Goal: Transaction & Acquisition: Purchase product/service

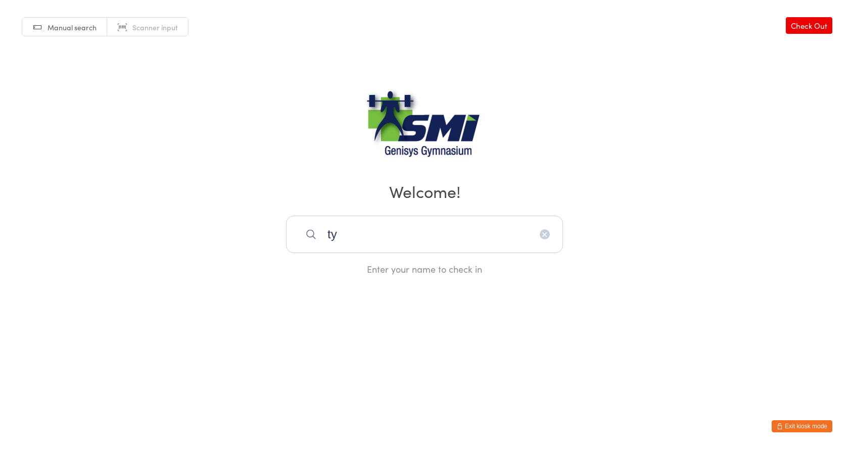
type input "tys"
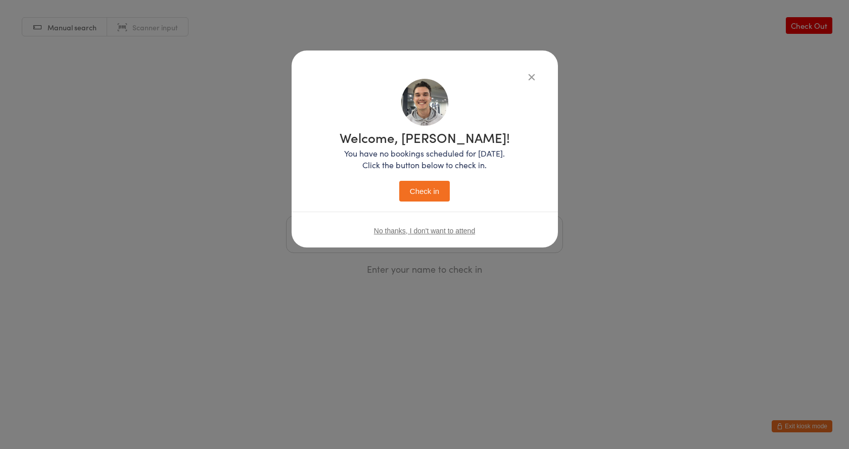
click at [399, 181] on button "Check in" at bounding box center [424, 191] width 51 height 21
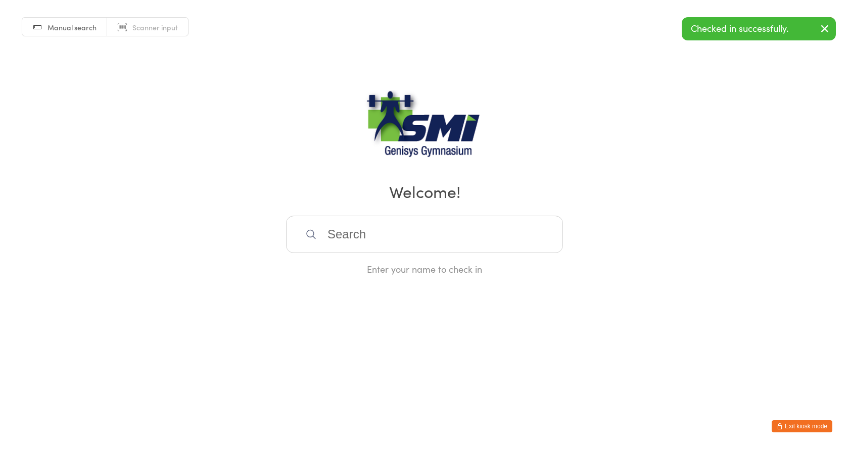
click at [332, 228] on input "search" at bounding box center [424, 234] width 277 height 37
type input "em"
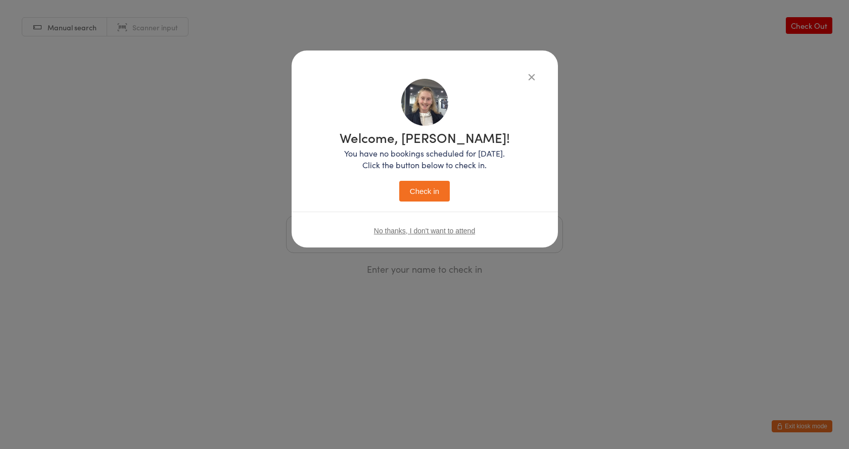
click at [399, 181] on button "Check in" at bounding box center [424, 191] width 51 height 21
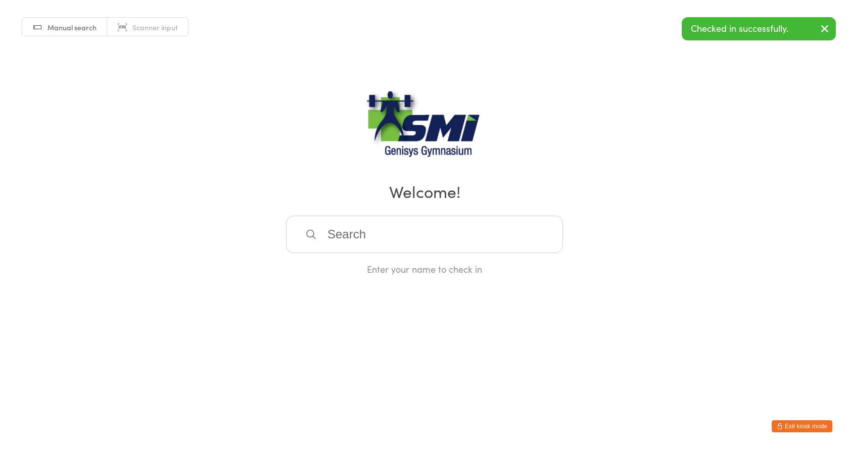
click at [326, 227] on input "search" at bounding box center [424, 234] width 277 height 37
type input "jenn"
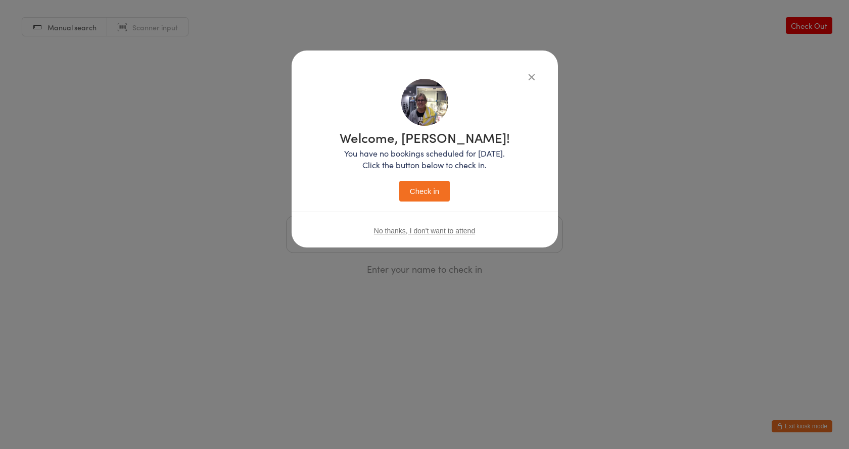
click at [399, 181] on button "Check in" at bounding box center [424, 191] width 51 height 21
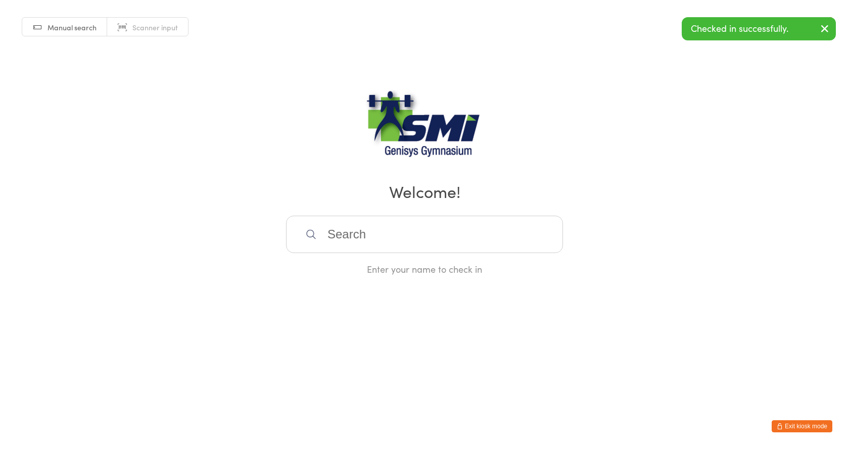
click at [325, 227] on input "search" at bounding box center [424, 234] width 277 height 37
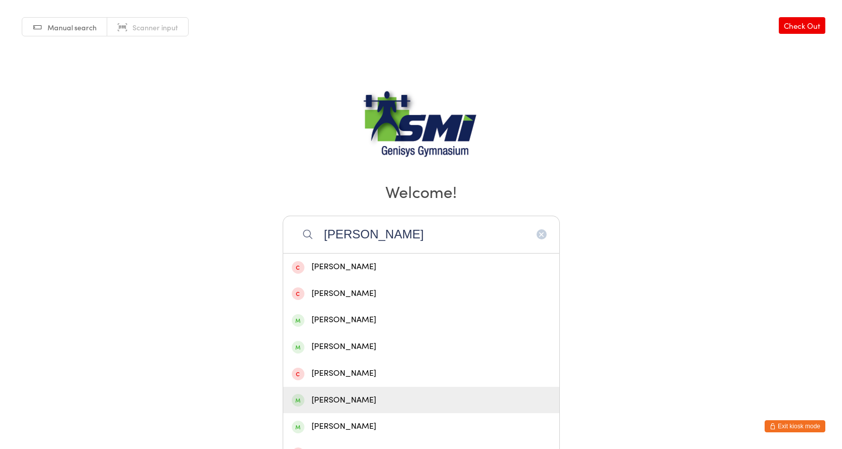
type input "harry"
click at [341, 393] on div "Ryan Harris" at bounding box center [421, 400] width 276 height 27
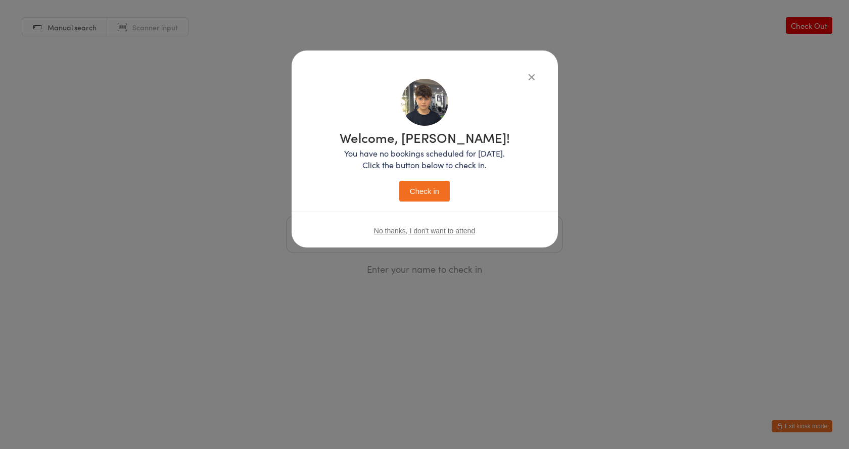
click at [426, 186] on button "Check in" at bounding box center [424, 191] width 51 height 21
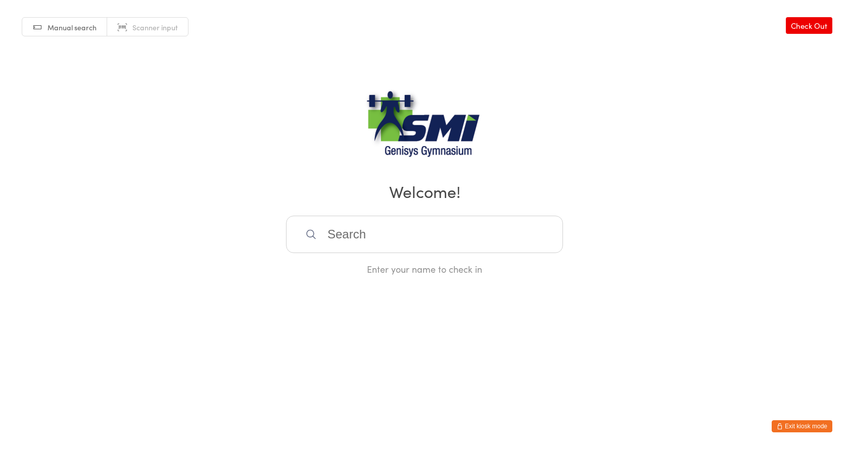
click at [787, 429] on button "Exit kiosk mode" at bounding box center [802, 427] width 61 height 12
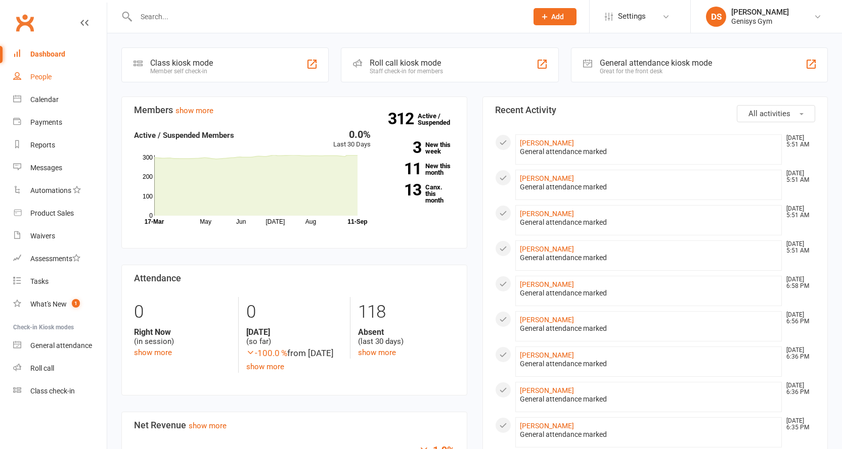
click at [53, 77] on link "People" at bounding box center [60, 77] width 94 height 23
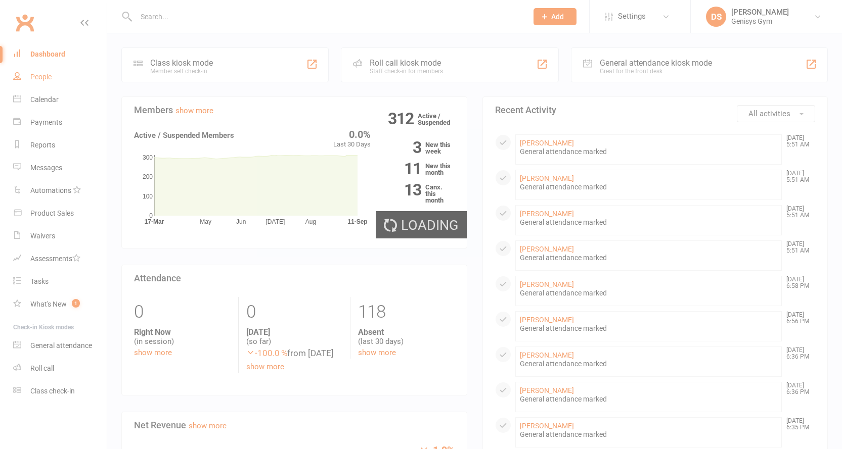
select select "100"
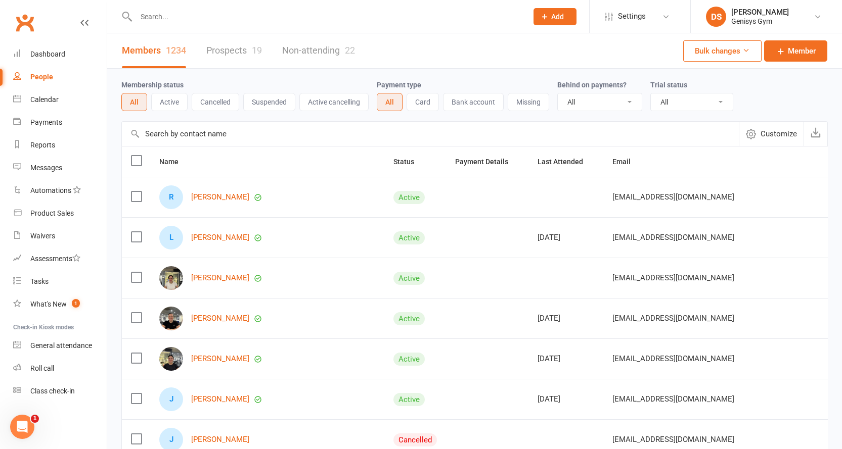
click at [169, 95] on button "Active" at bounding box center [169, 102] width 36 height 18
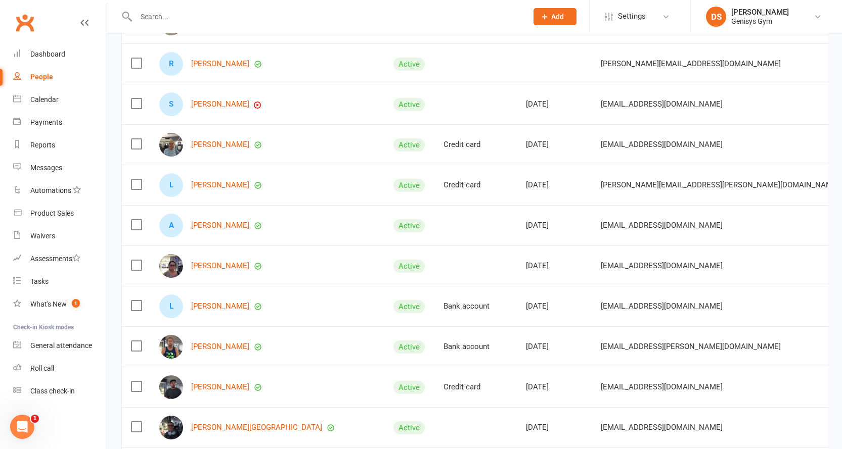
scroll to position [2177, 0]
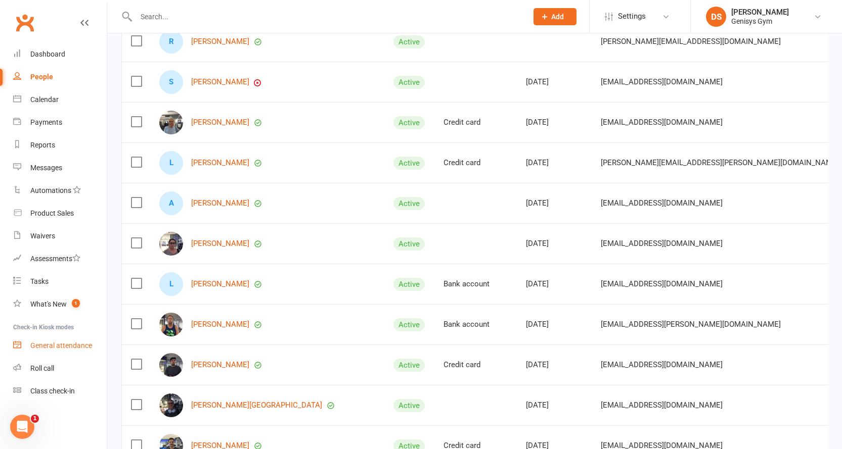
click at [73, 337] on link "General attendance" at bounding box center [60, 346] width 94 height 23
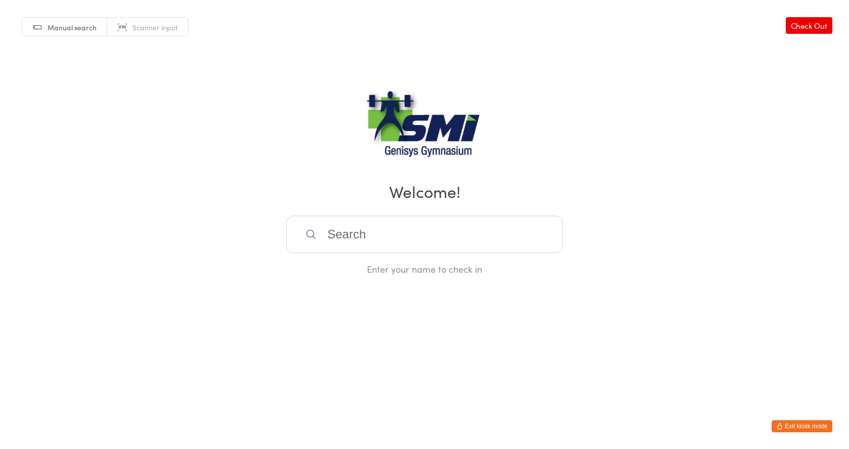
click at [135, 23] on span "Scanner input" at bounding box center [154, 27] width 45 height 10
click at [791, 428] on button "Exit kiosk mode" at bounding box center [802, 427] width 61 height 12
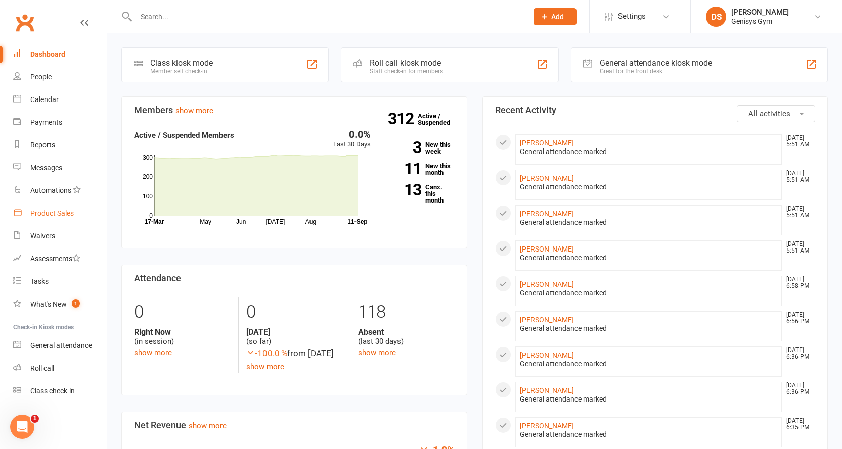
click at [76, 218] on link "Product Sales" at bounding box center [60, 213] width 94 height 23
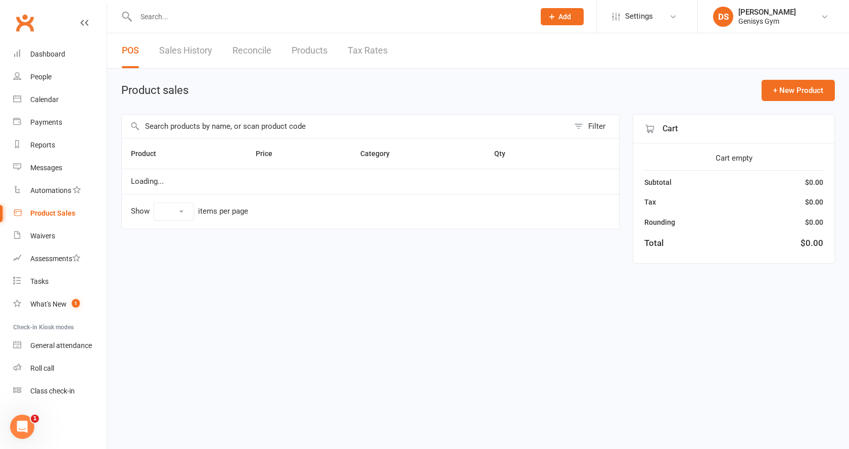
select select "10"
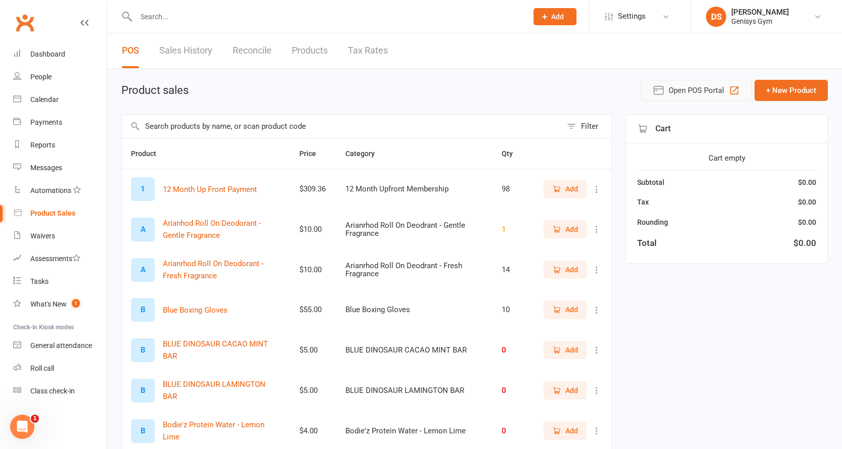
click at [723, 92] on span "Open POS Portal" at bounding box center [696, 90] width 56 height 12
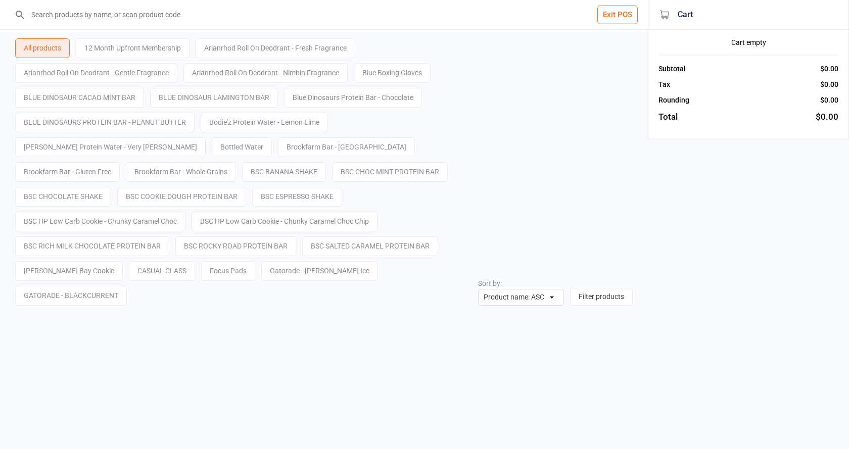
click at [157, 20] on input "search" at bounding box center [330, 14] width 608 height 29
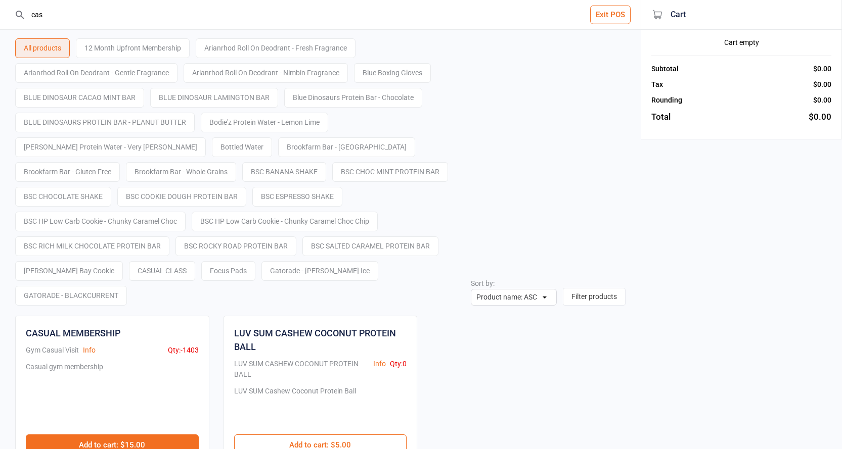
type input "cas"
click at [168, 435] on button "Add to cart : $15.00" at bounding box center [112, 445] width 173 height 21
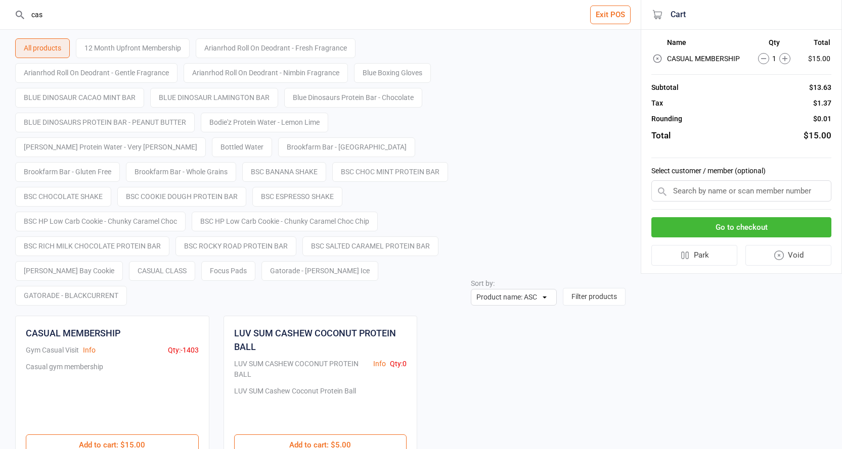
click at [738, 228] on button "Go to checkout" at bounding box center [741, 227] width 180 height 21
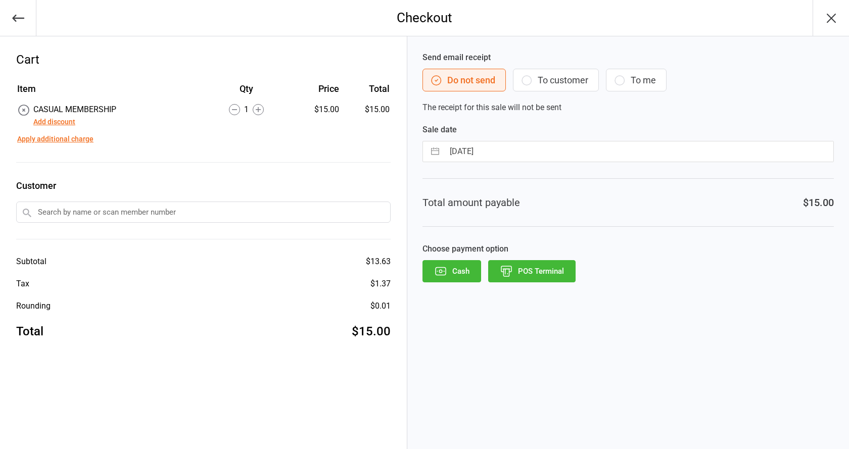
click at [512, 264] on button "POS Terminal" at bounding box center [531, 271] width 87 height 22
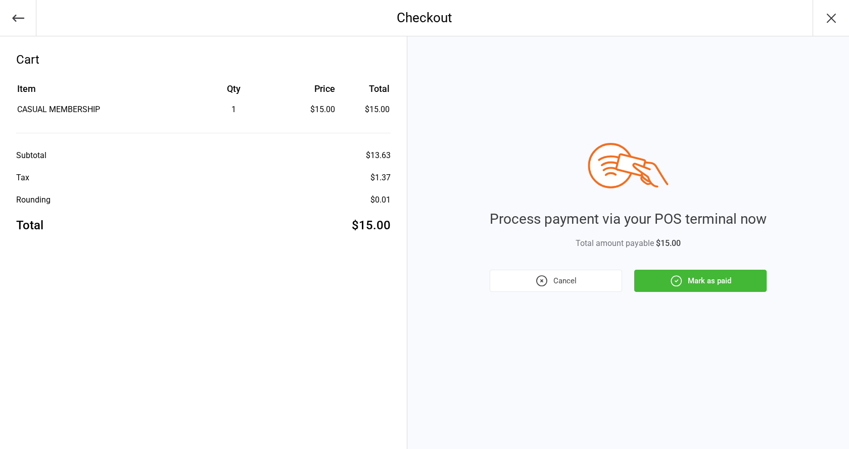
click at [529, 289] on button "Cancel" at bounding box center [556, 281] width 132 height 22
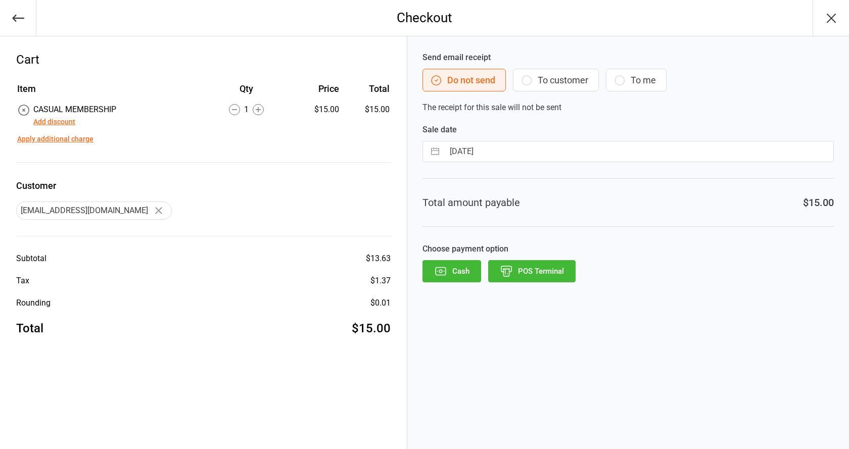
click at [50, 121] on button "Add discount" at bounding box center [54, 122] width 42 height 11
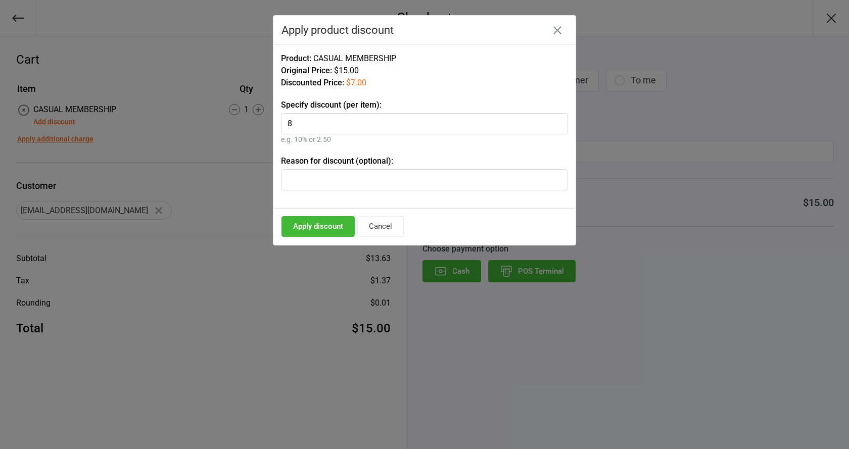
type input "8"
type input "Jock Athletic"
click at [300, 227] on button "Apply discount" at bounding box center [318, 226] width 73 height 21
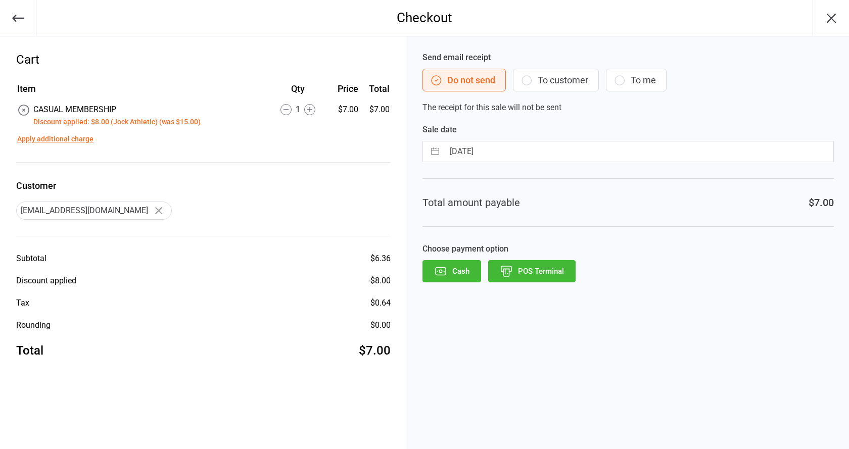
click at [506, 285] on div "Send email receipt Do not send To customer To me The receipt for this sale will…" at bounding box center [628, 242] width 442 height 413
click at [507, 282] on button "POS Terminal" at bounding box center [531, 271] width 87 height 22
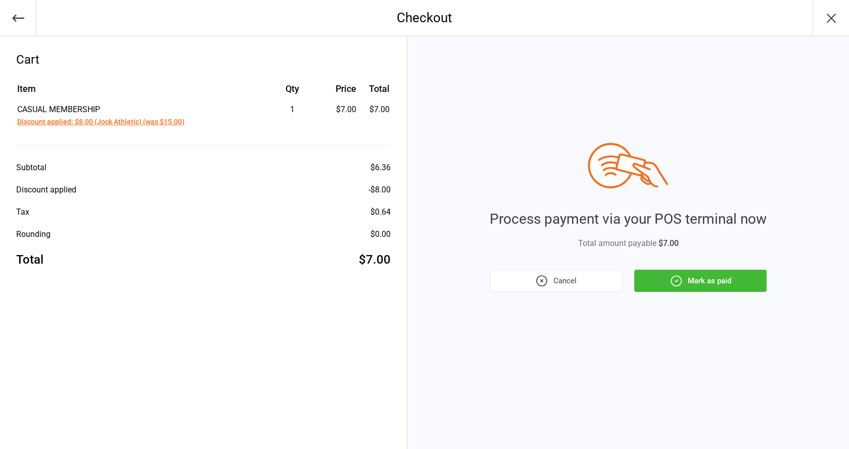
click at [697, 276] on button "Mark as paid" at bounding box center [700, 281] width 132 height 22
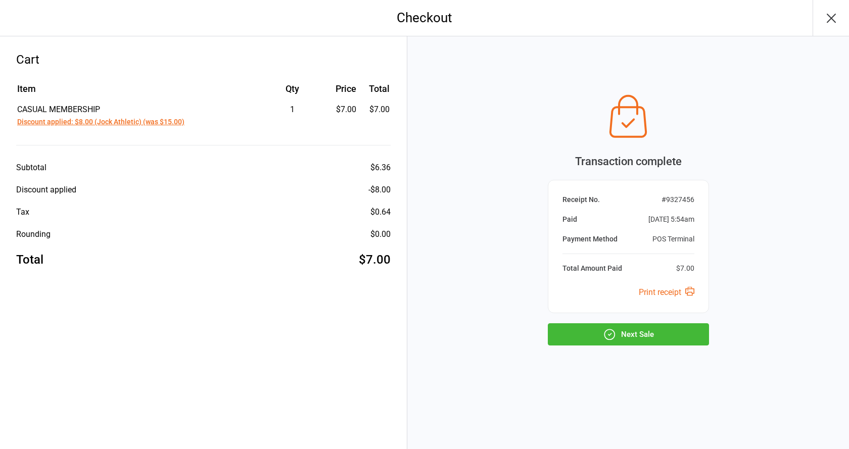
click at [581, 331] on button "Next Sale" at bounding box center [628, 334] width 161 height 22
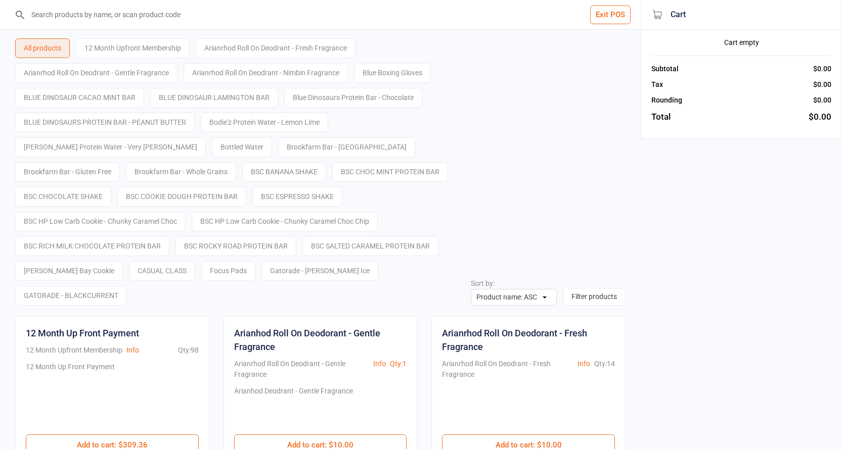
click at [609, 19] on button "Exit POS" at bounding box center [610, 15] width 40 height 19
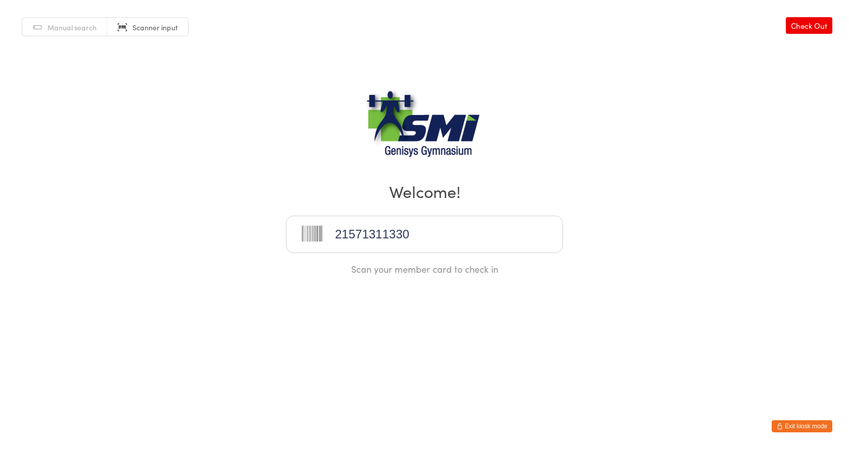
type input "21571311330"
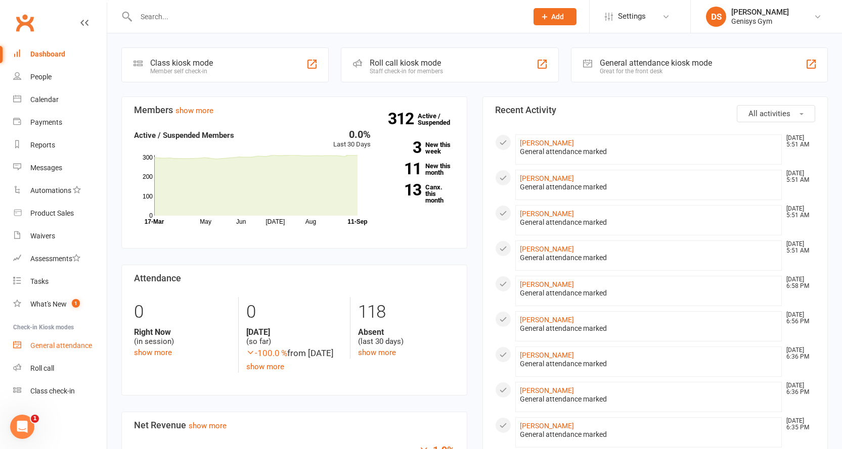
click at [96, 350] on link "General attendance" at bounding box center [60, 346] width 94 height 23
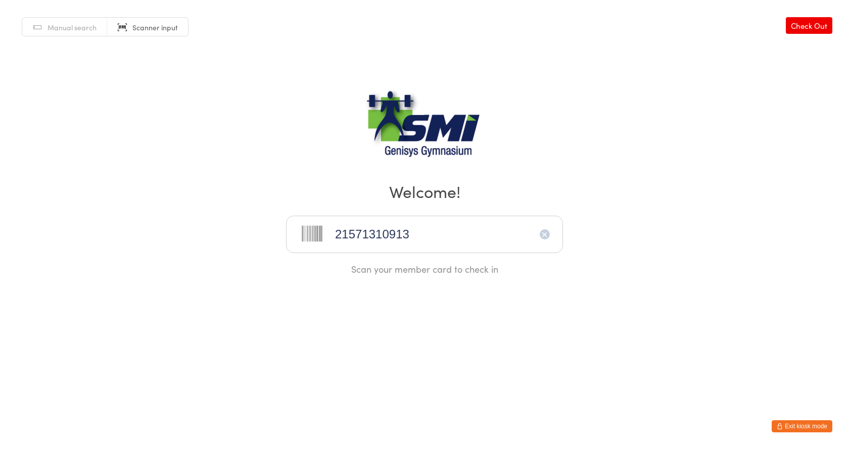
type input "21571310913"
